Goal: Task Accomplishment & Management: Manage account settings

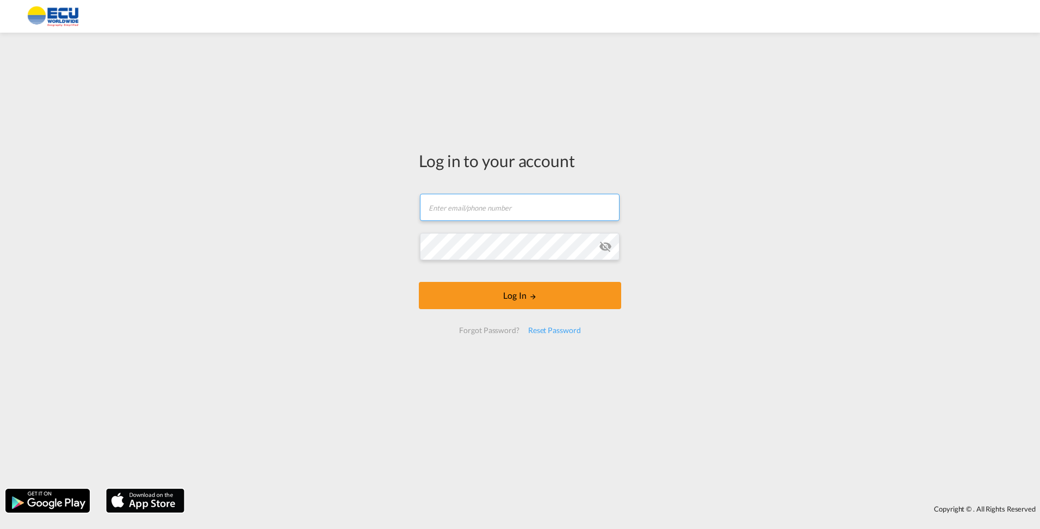
click at [464, 199] on input "text" at bounding box center [520, 207] width 200 height 27
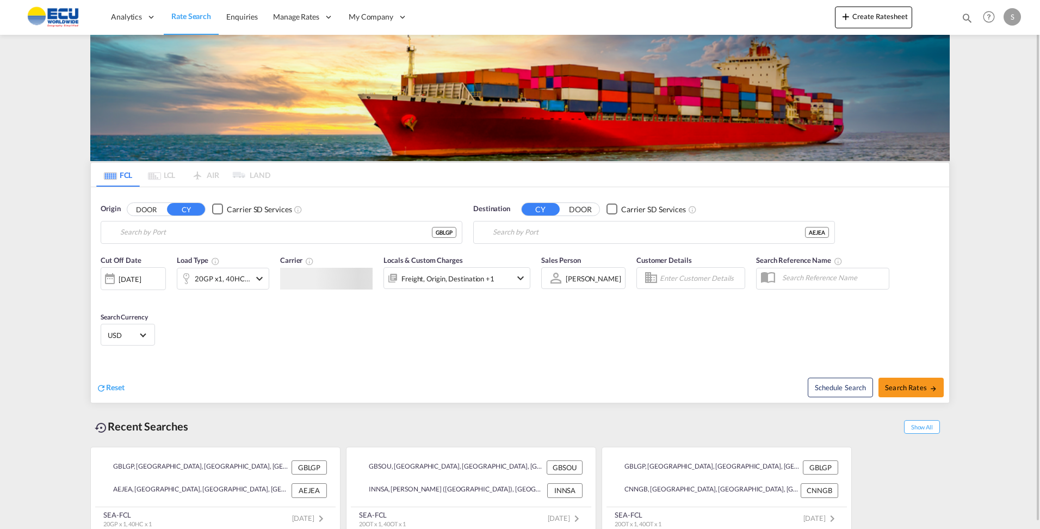
type input "[GEOGRAPHIC_DATA], [GEOGRAPHIC_DATA]"
click at [1020, 15] on div "S" at bounding box center [1011, 16] width 17 height 17
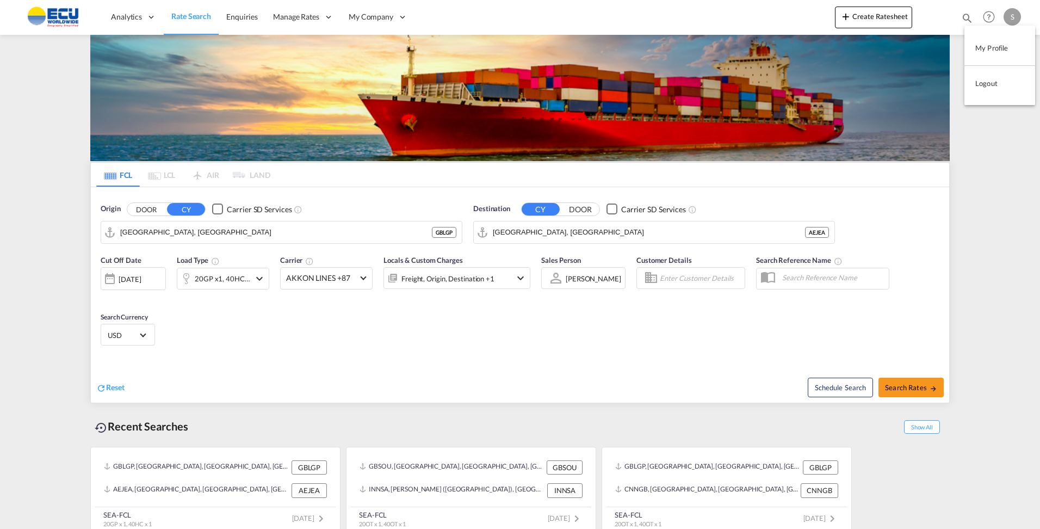
click at [993, 79] on button "Logout" at bounding box center [999, 83] width 71 height 22
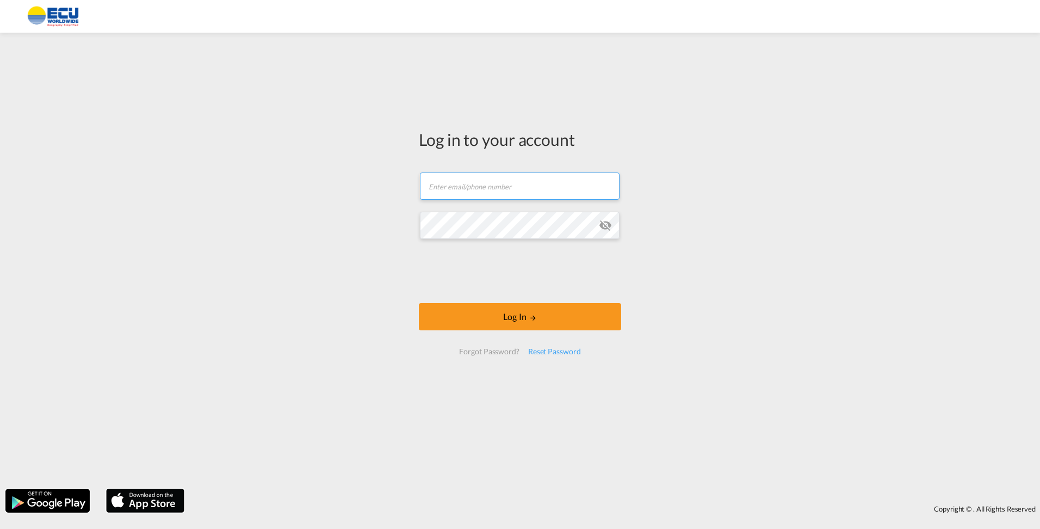
click at [487, 178] on input "text" at bounding box center [520, 185] width 200 height 27
paste input "[EMAIL_ADDRESS][DOMAIN_NAME]"
type input "[EMAIL_ADDRESS][DOMAIN_NAME]"
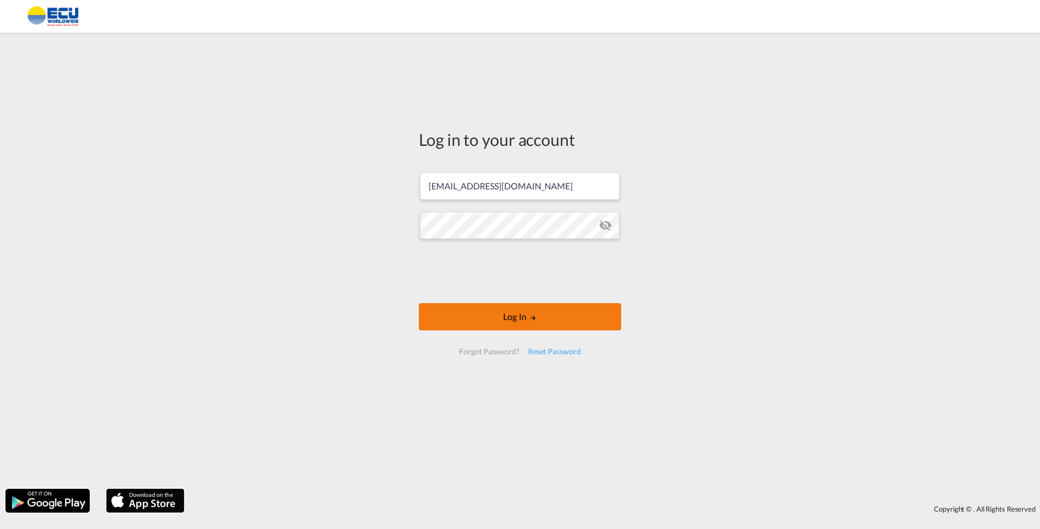
click at [522, 313] on button "Log In" at bounding box center [520, 316] width 202 height 27
